Goal: Navigation & Orientation: Find specific page/section

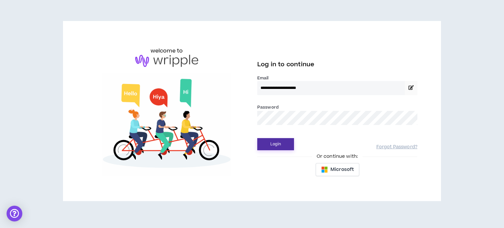
click at [282, 147] on button "Login" at bounding box center [275, 144] width 37 height 12
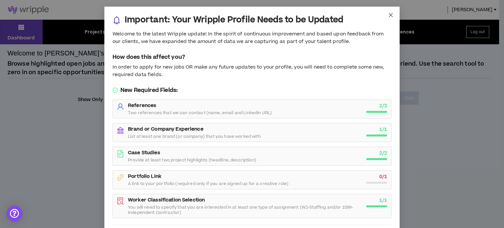
click at [385, 13] on span "Close" at bounding box center [391, 16] width 18 height 18
